Goal: Information Seeking & Learning: Understand process/instructions

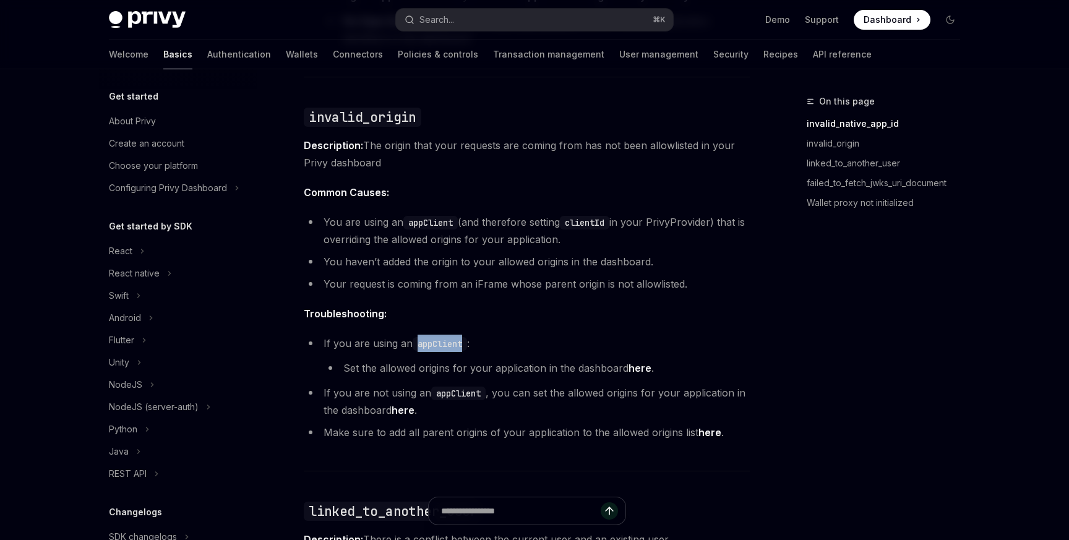
scroll to position [140, 0]
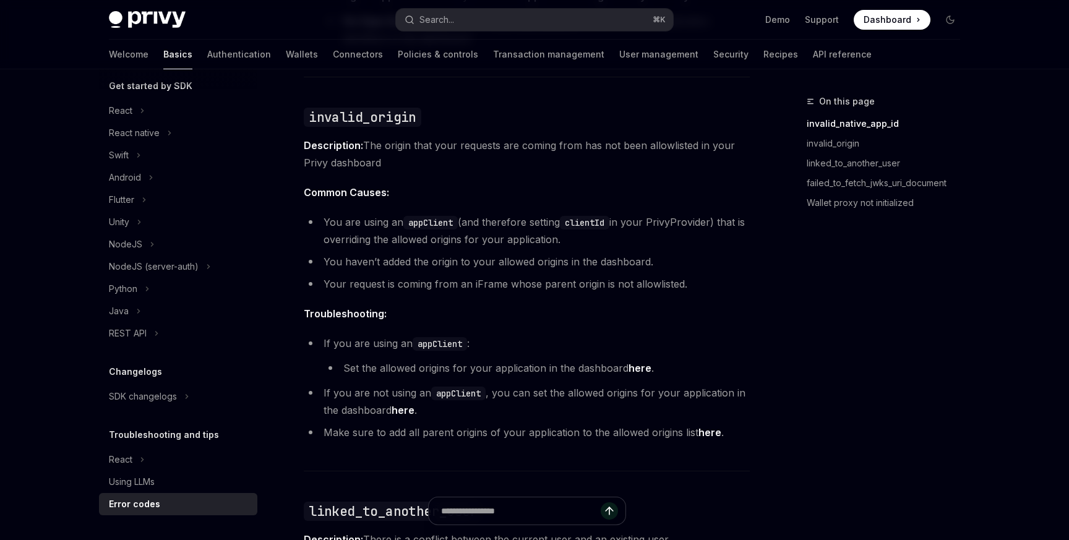
click at [439, 290] on li "Your request is coming from an iFrame whose parent origin is not allowlisted." at bounding box center [527, 283] width 446 height 17
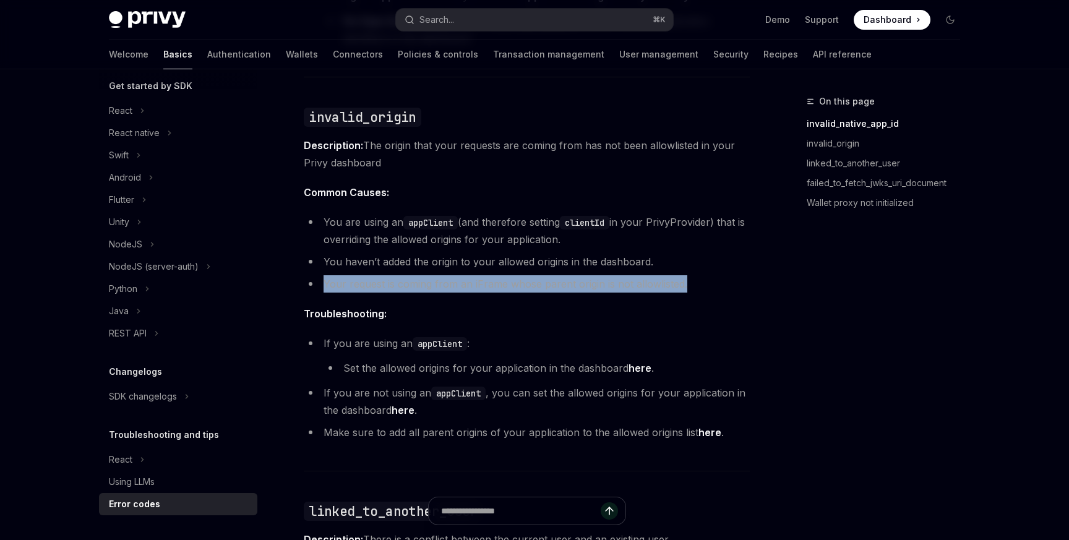
click at [439, 290] on li "Your request is coming from an iFrame whose parent origin is not allowlisted." at bounding box center [527, 283] width 446 height 17
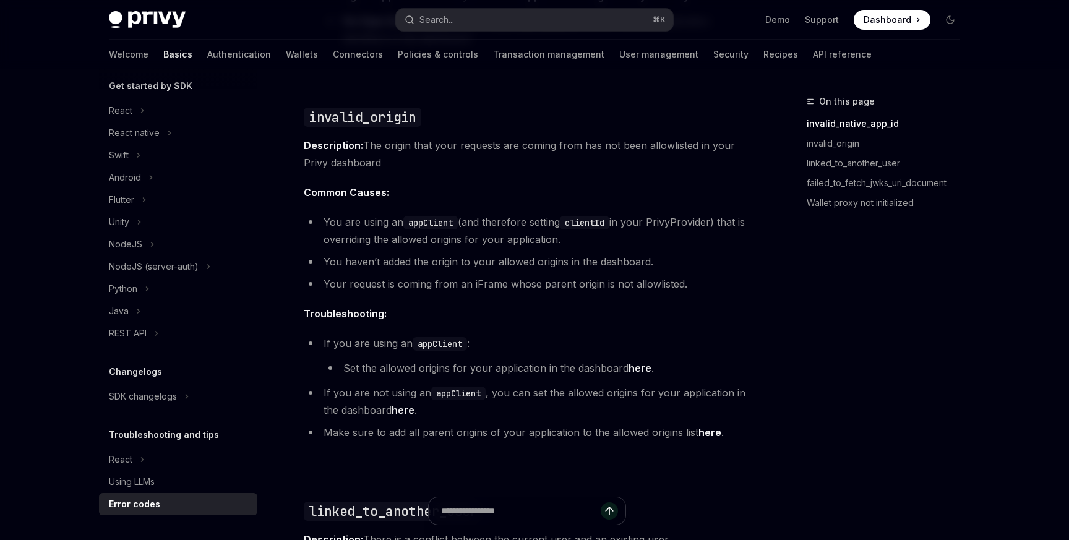
click at [446, 260] on li "You haven’t added the origin to your allowed origins in the dashboard." at bounding box center [527, 261] width 446 height 17
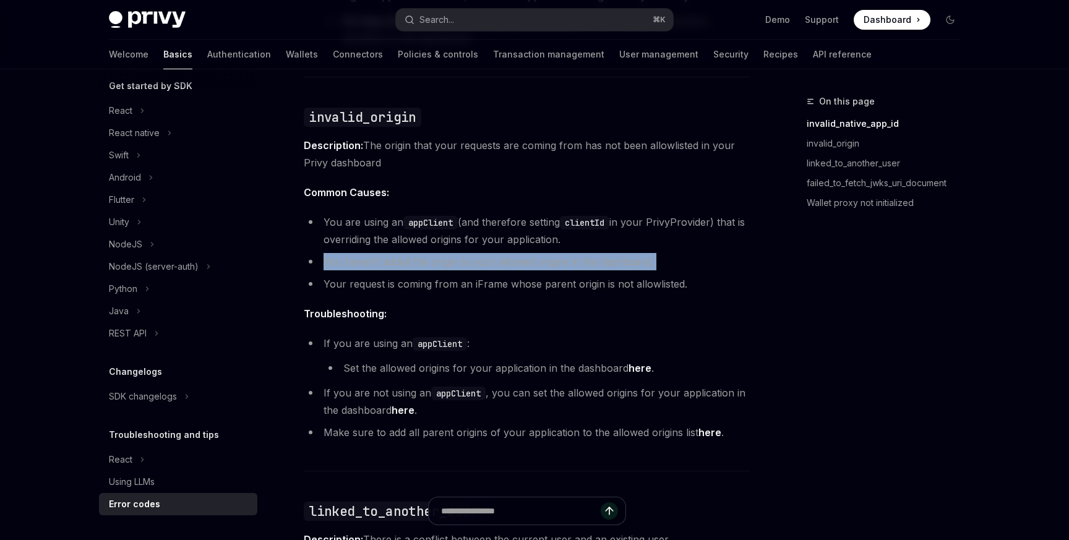
click at [446, 260] on li "You haven’t added the origin to your allowed origins in the dashboard." at bounding box center [527, 261] width 446 height 17
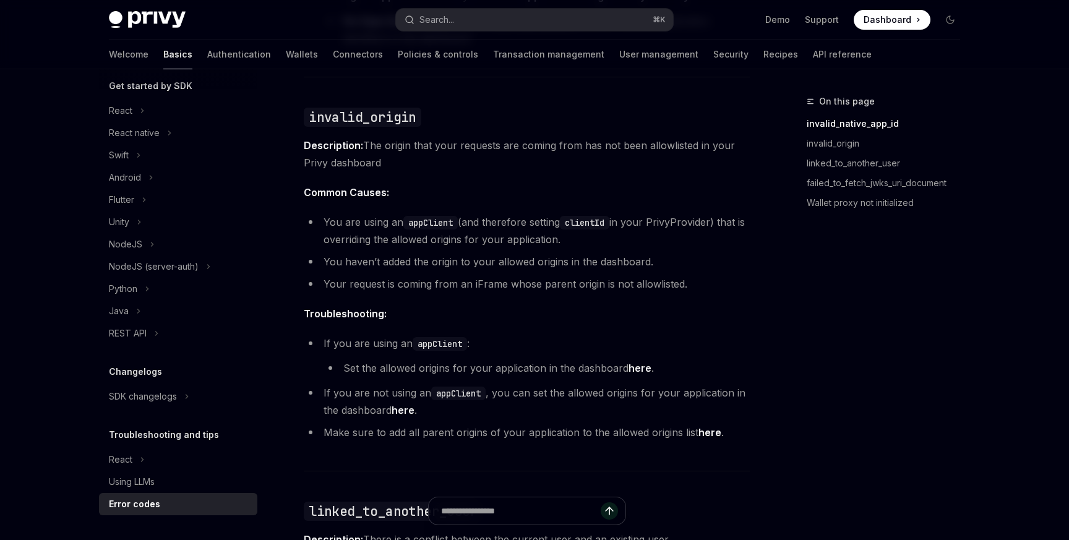
click at [452, 233] on li "You are using an appClient (and therefore setting clientId in your PrivyProvide…" at bounding box center [527, 230] width 446 height 35
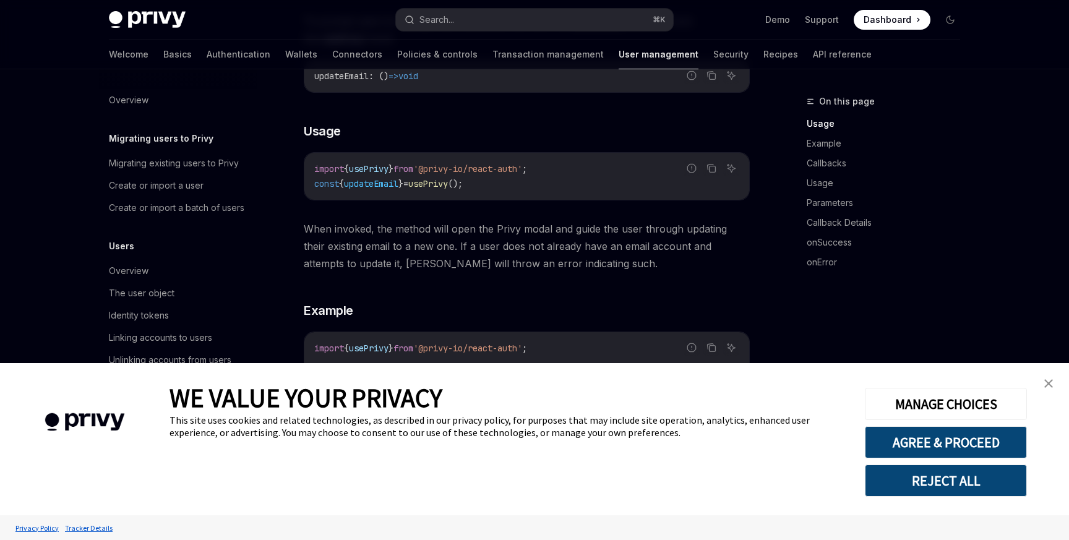
scroll to position [237, 0]
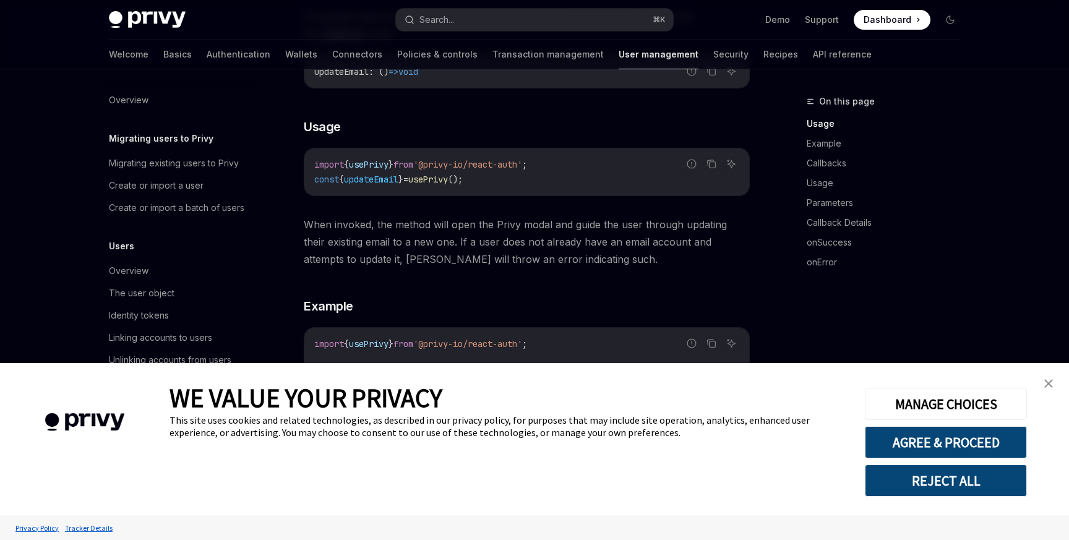
click at [919, 480] on button "REJECT ALL" at bounding box center [946, 481] width 162 height 32
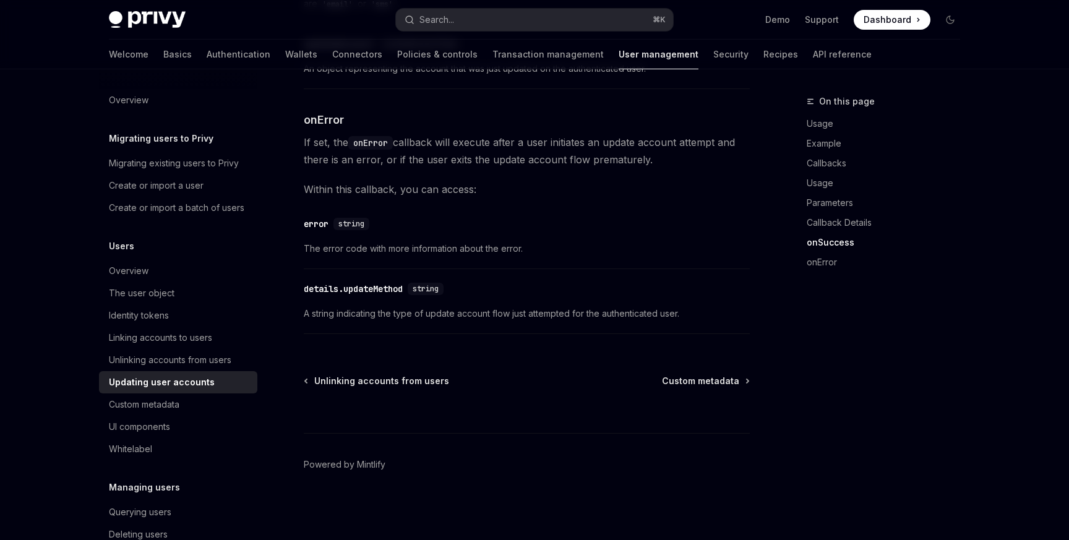
scroll to position [1786, 0]
